Goal: Navigation & Orientation: Go to known website

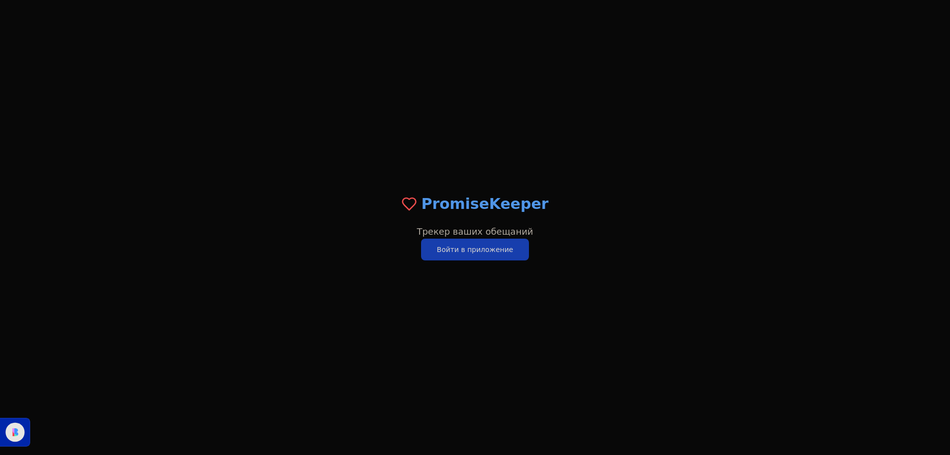
click at [474, 255] on button "Войти в приложение" at bounding box center [475, 249] width 108 height 22
